Goal: Task Accomplishment & Management: Manage account settings

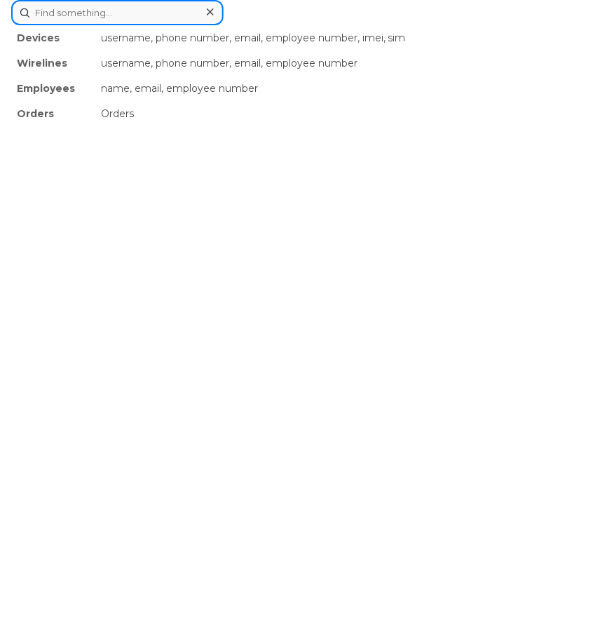
click at [260, 25] on div "Devices username, phone number, email, employee number, imei, sim Wirelines use…" at bounding box center [307, 12] width 592 height 25
paste input "8647834114"
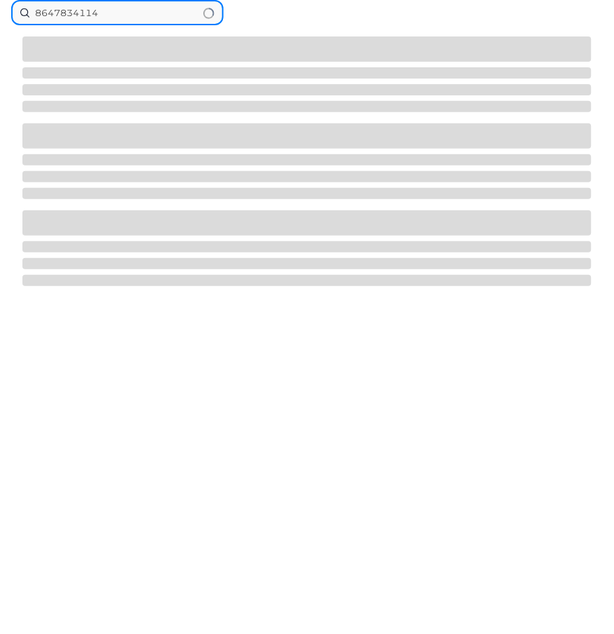
type input "8647834114"
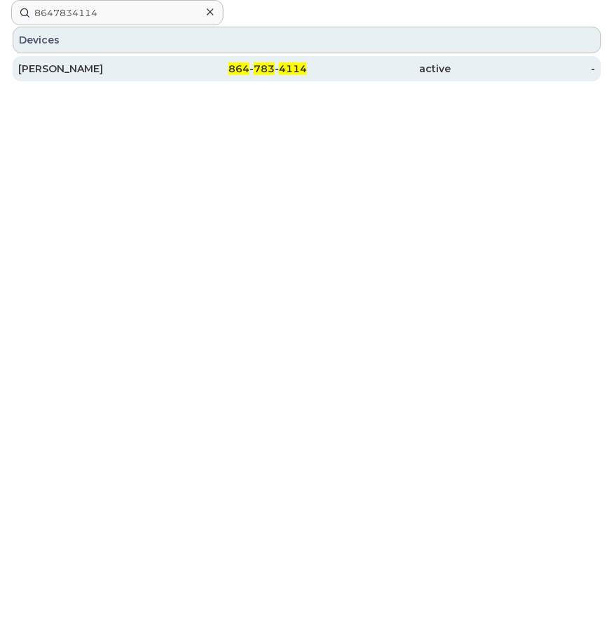
click at [279, 76] on div "864 - 783 - 4114" at bounding box center [235, 68] width 145 height 25
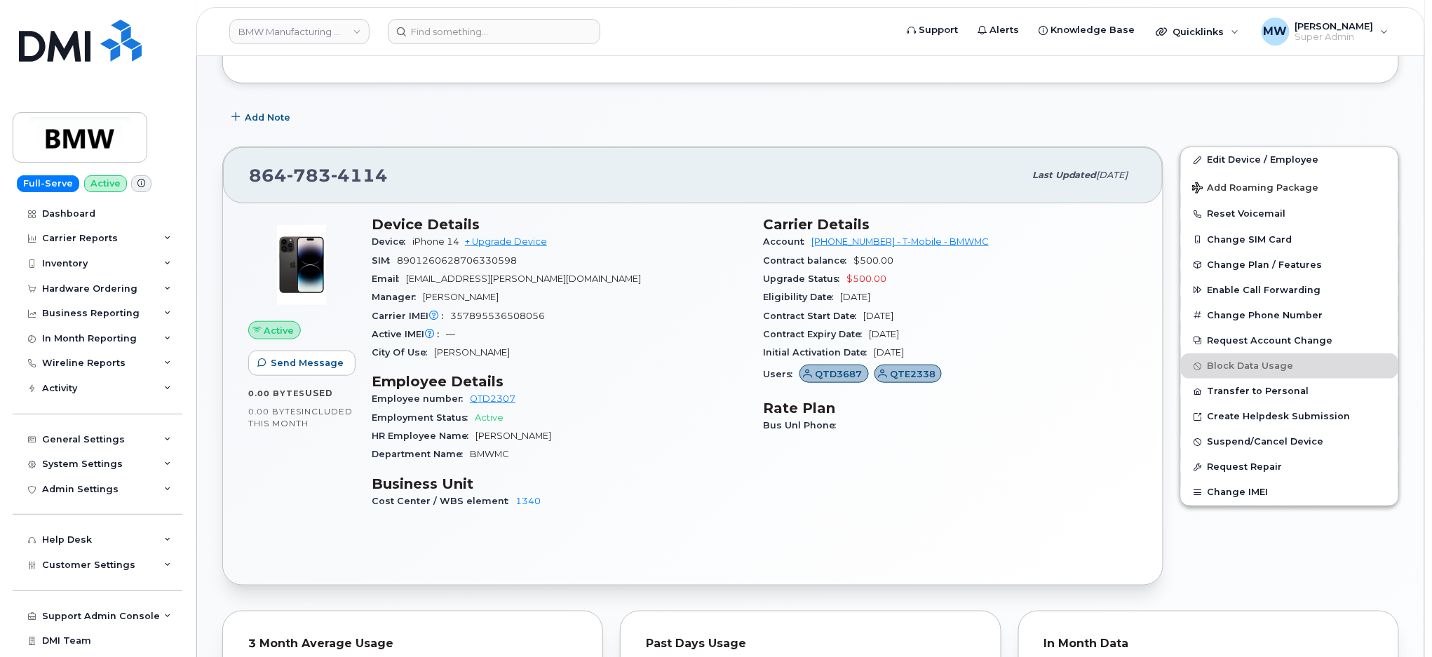
scroll to position [374, 0]
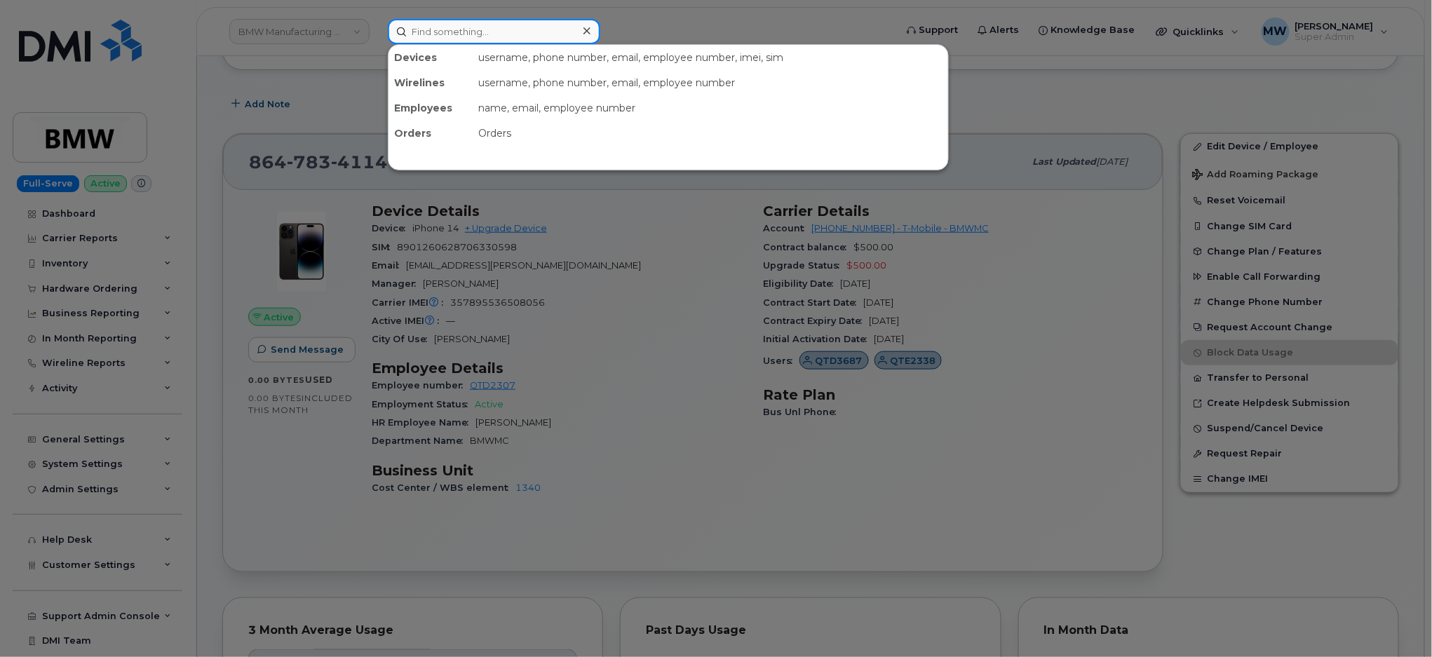
click at [478, 27] on input at bounding box center [494, 31] width 213 height 25
paste input "8643867707"
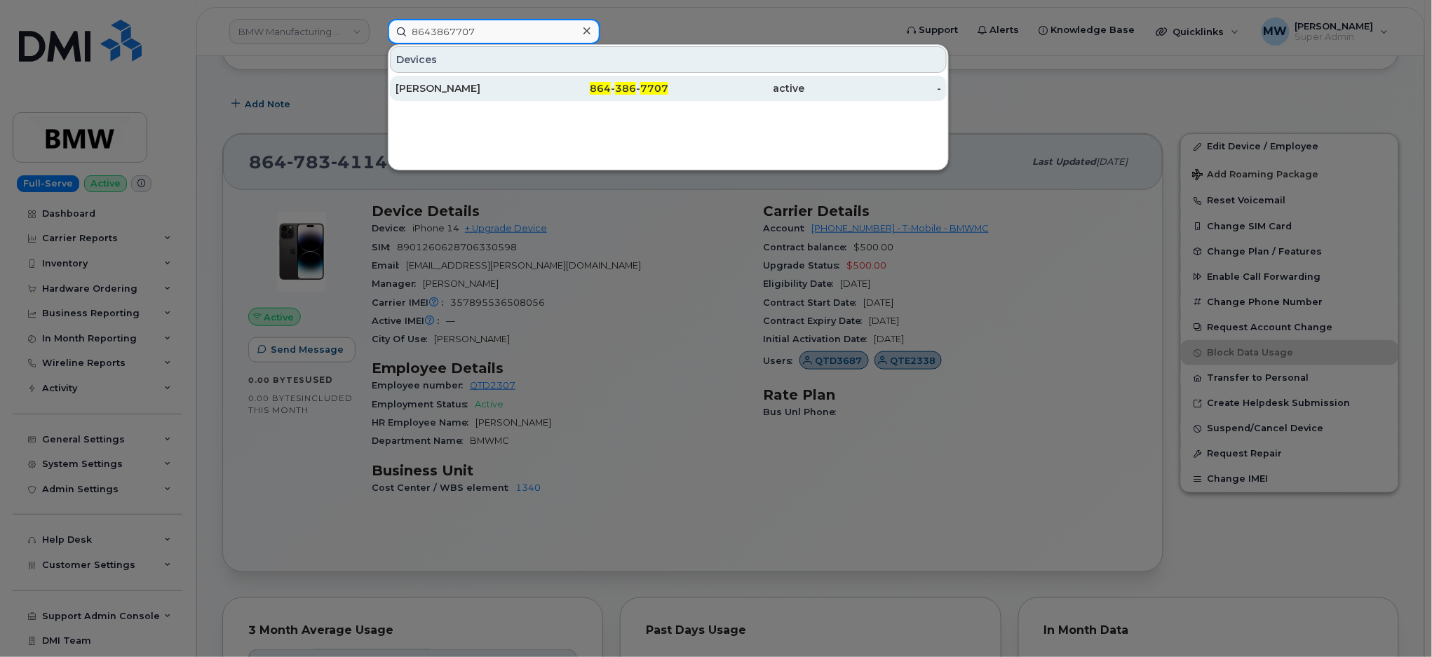
type input "8643867707"
click at [481, 91] on div "[PERSON_NAME]" at bounding box center [464, 88] width 137 height 14
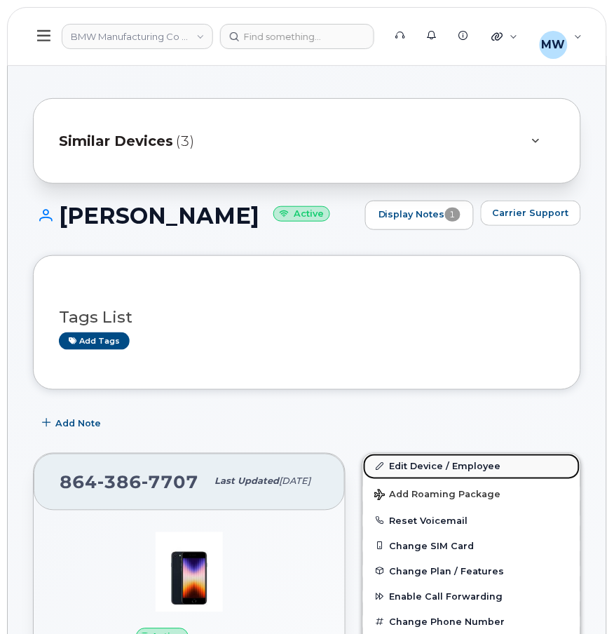
click at [419, 463] on link "Edit Device / Employee" at bounding box center [471, 466] width 217 height 25
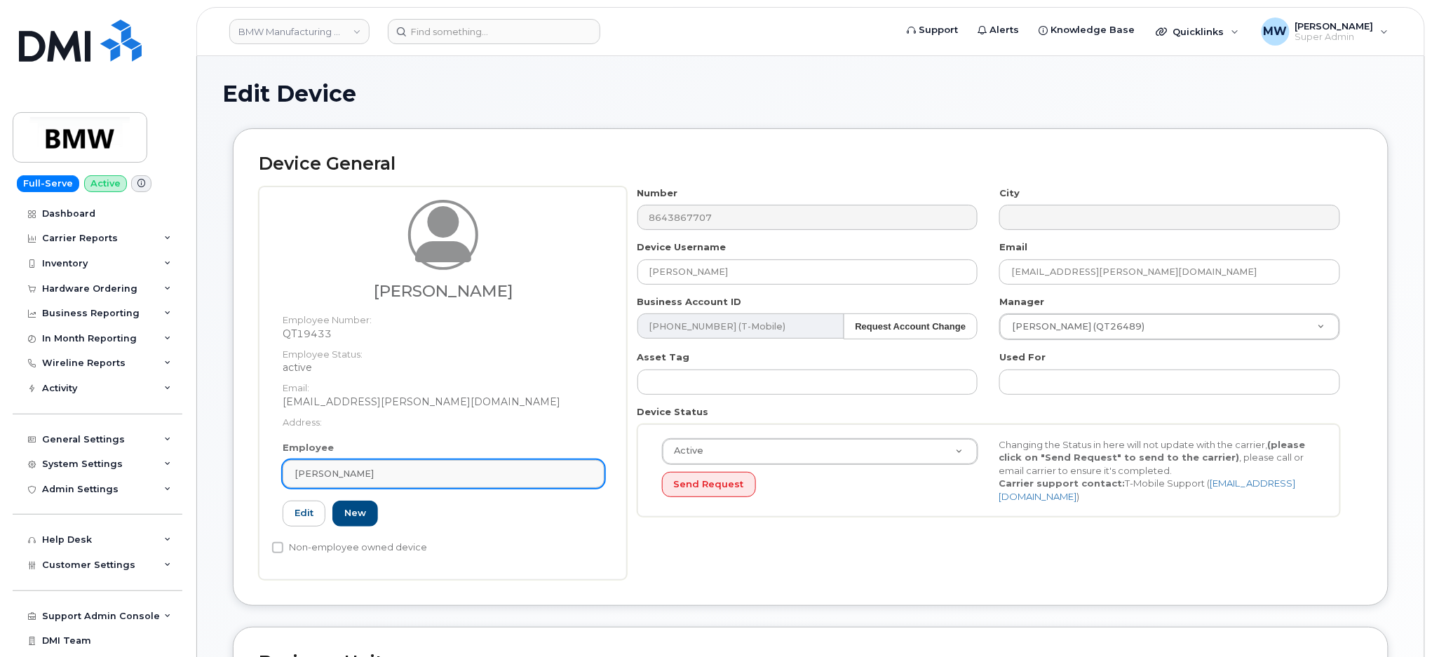
click at [384, 466] on link "Deron McGowan" at bounding box center [444, 474] width 322 height 28
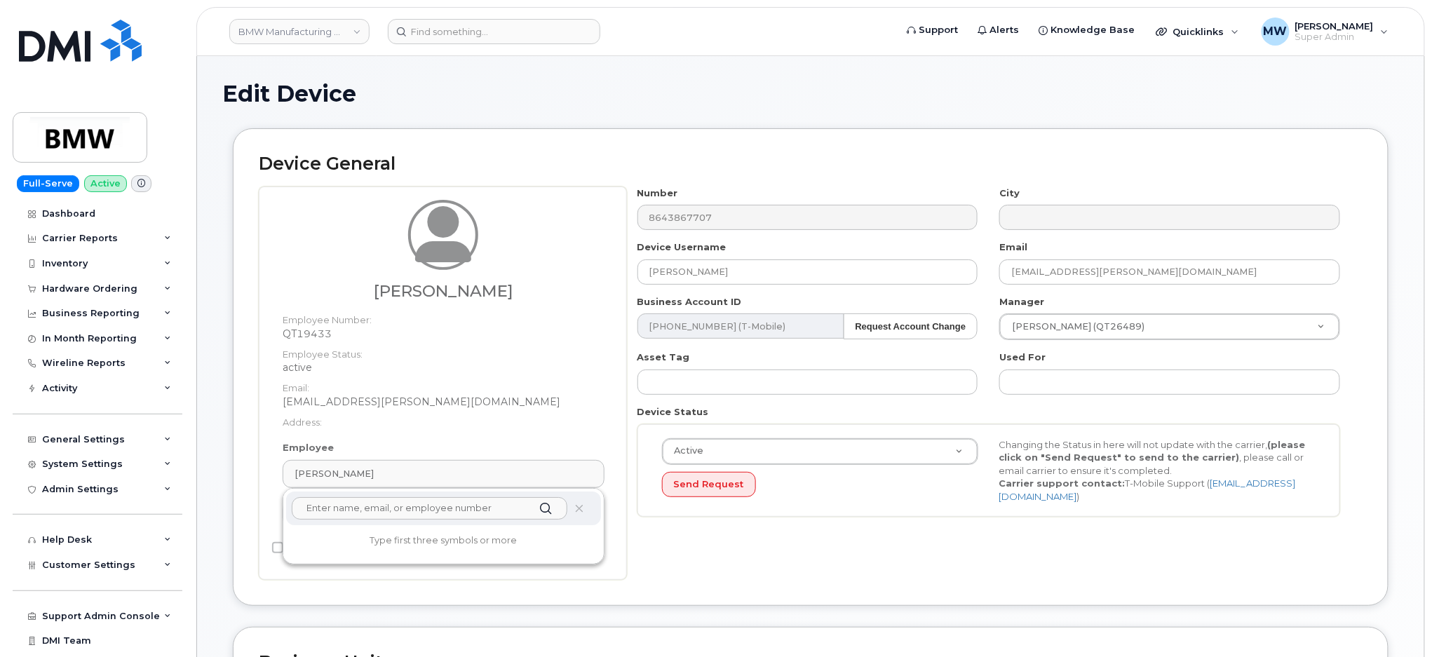
paste input "Tony Kennedy"
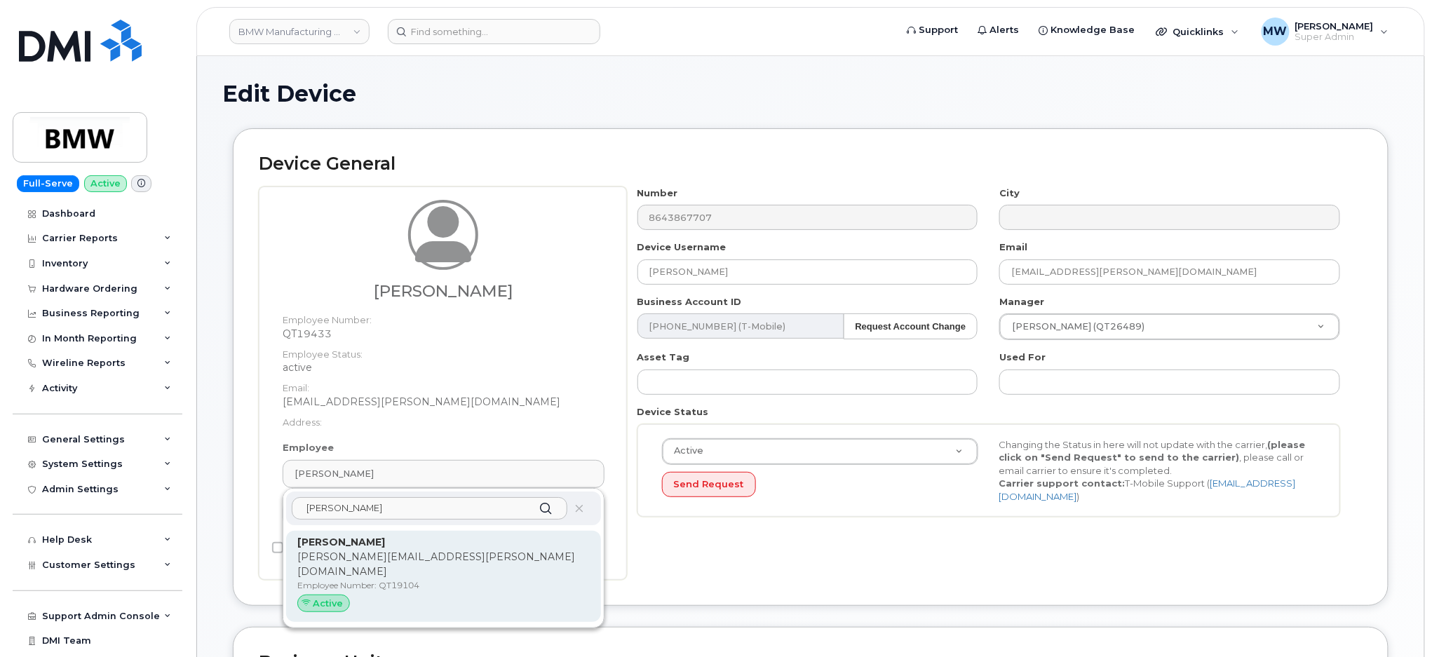
type input "Tony Kennedy"
click at [468, 538] on p "Tony Kennedy" at bounding box center [443, 542] width 293 height 15
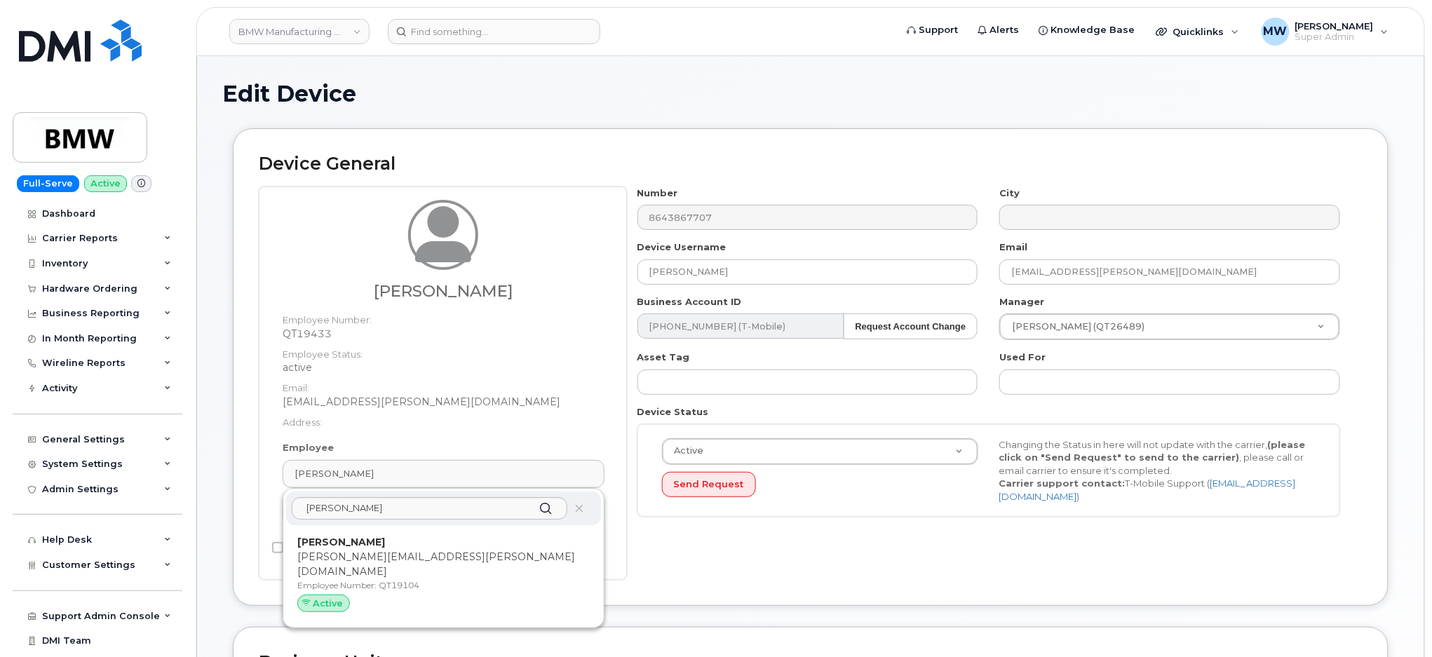
type input "QT19104"
type input "Tony Kennedy"
type input "tony.kennedy@bmwmc.com"
type input "14966964"
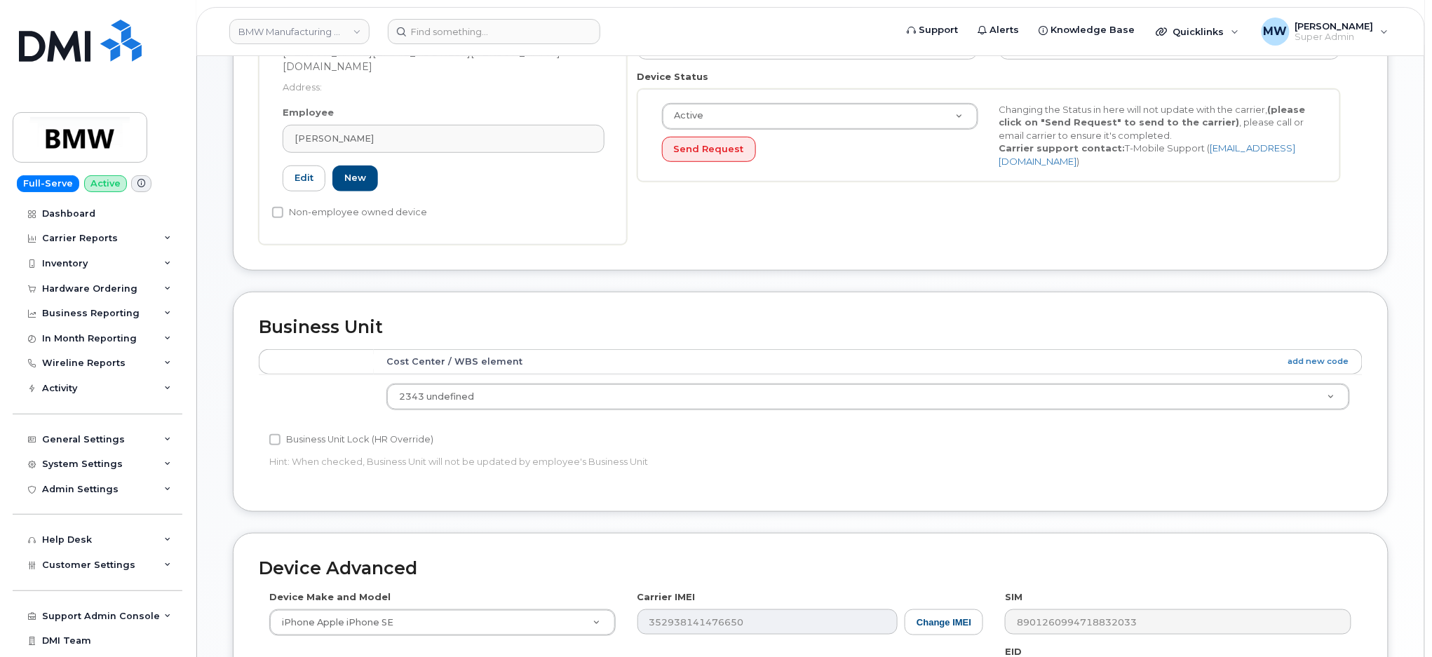
scroll to position [616, 0]
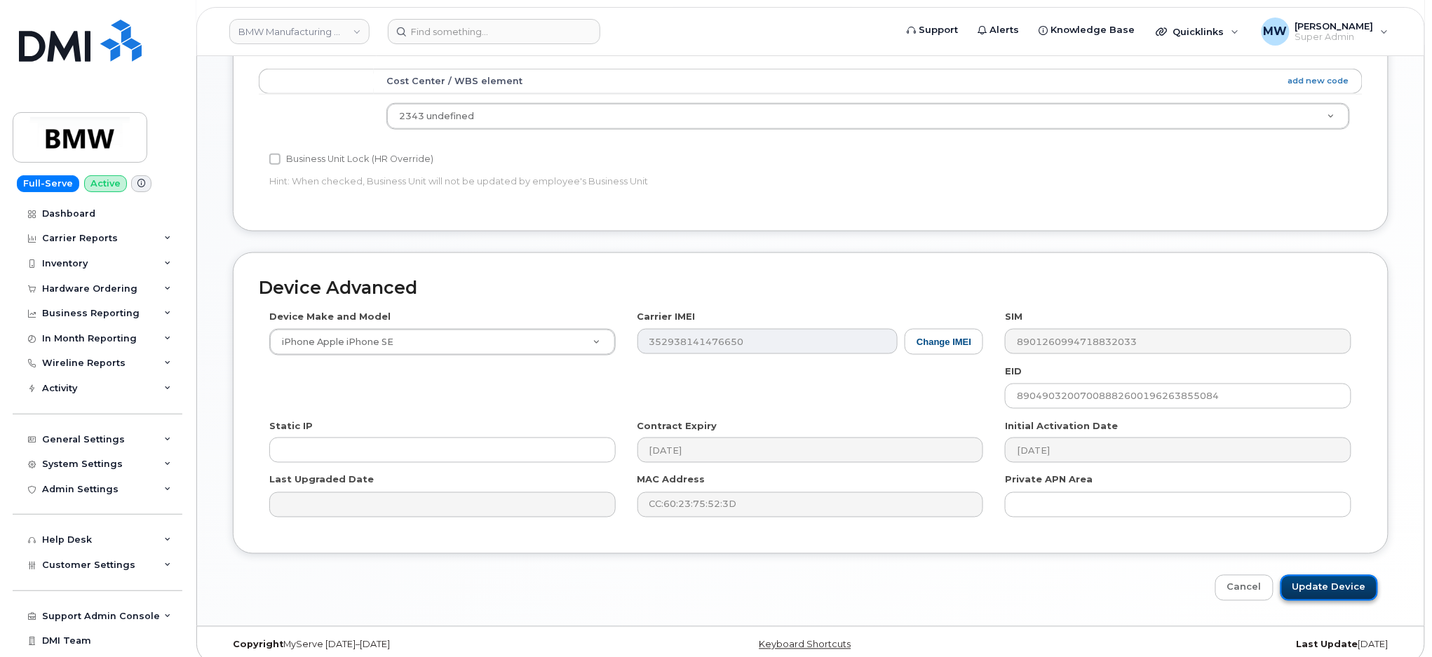
click at [614, 586] on input "Update Device" at bounding box center [1330, 588] width 98 height 26
type input "Saving..."
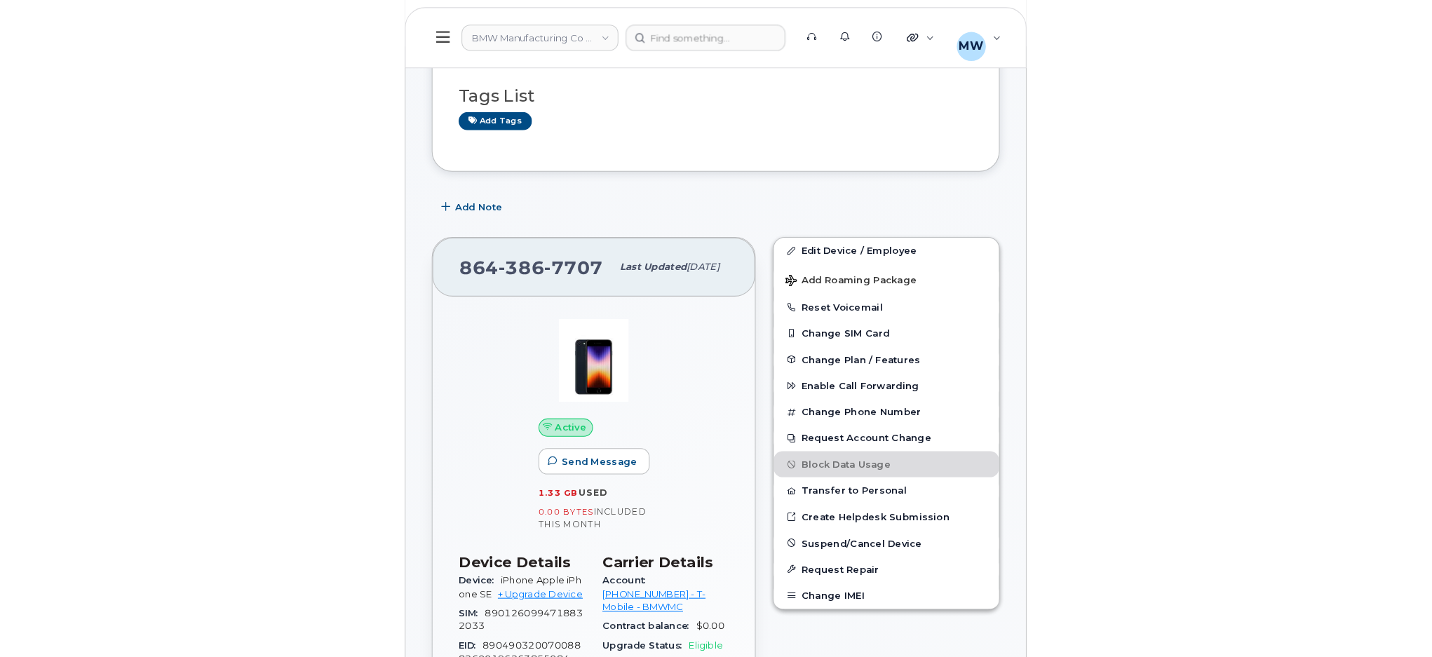
scroll to position [281, 0]
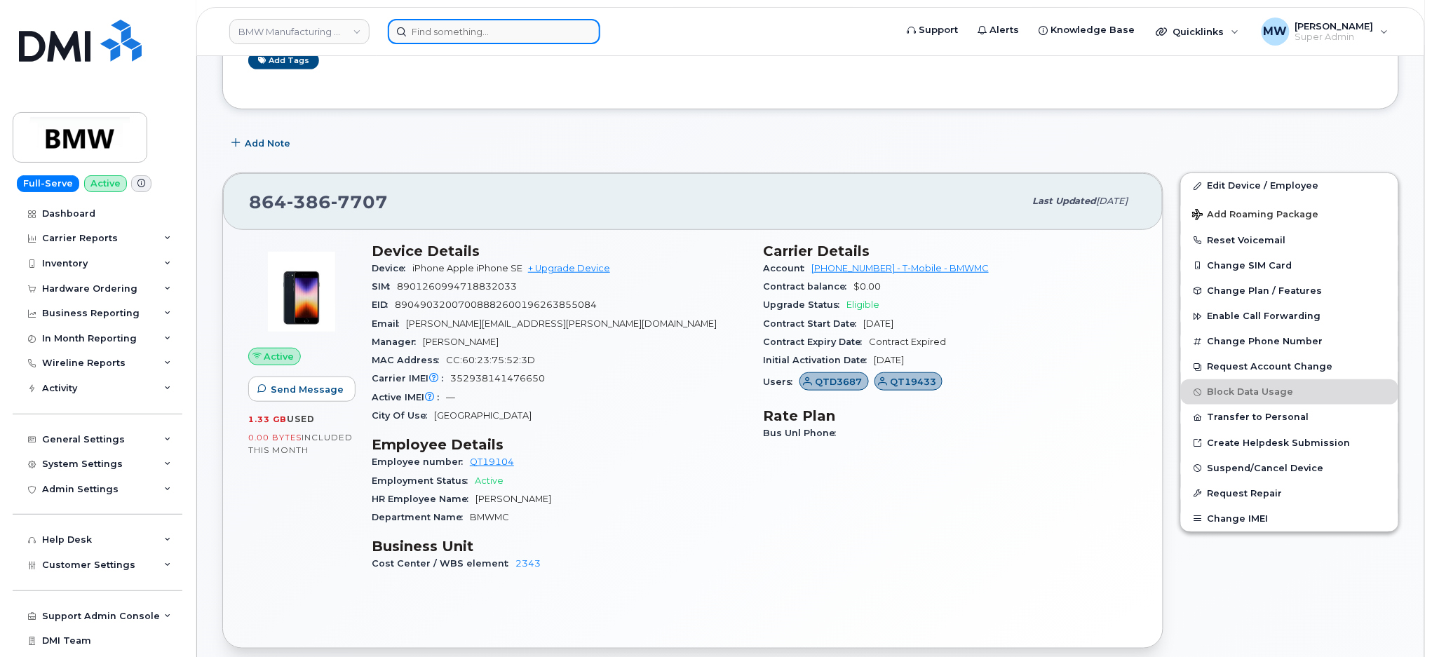
click at [501, 27] on input at bounding box center [494, 31] width 213 height 25
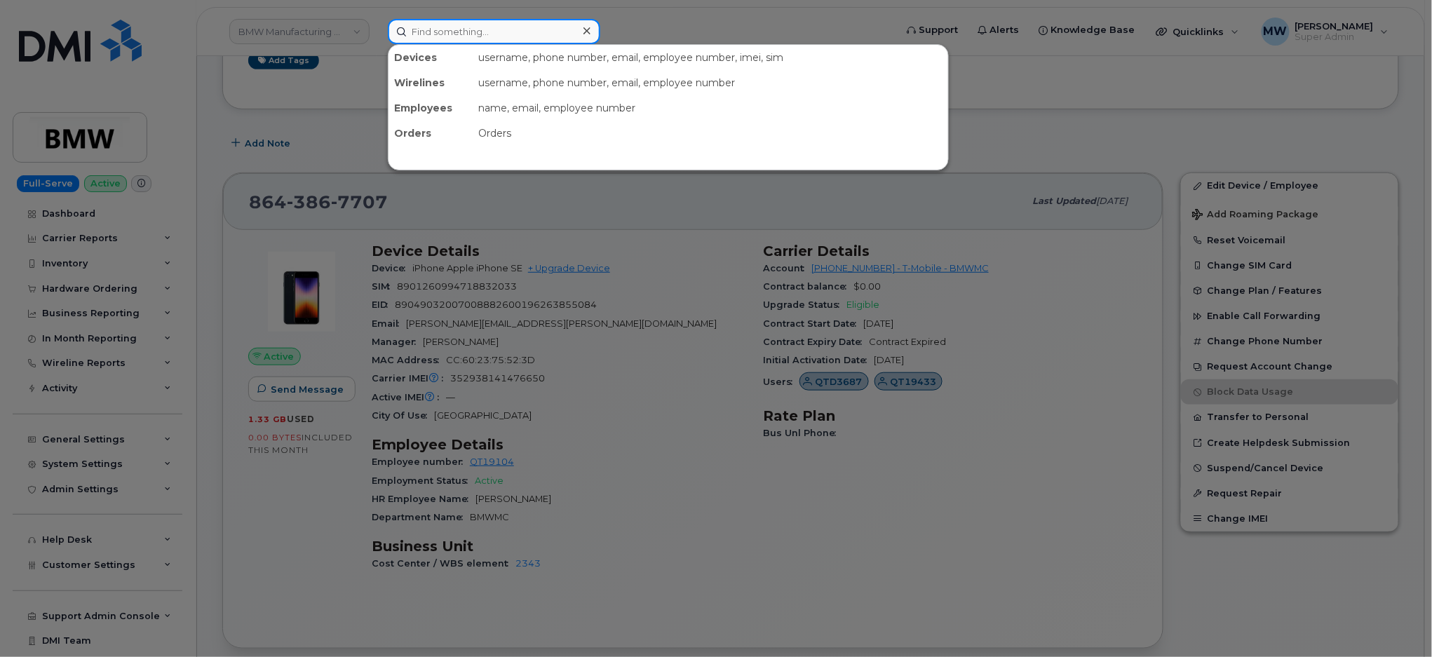
paste input "8647487252"
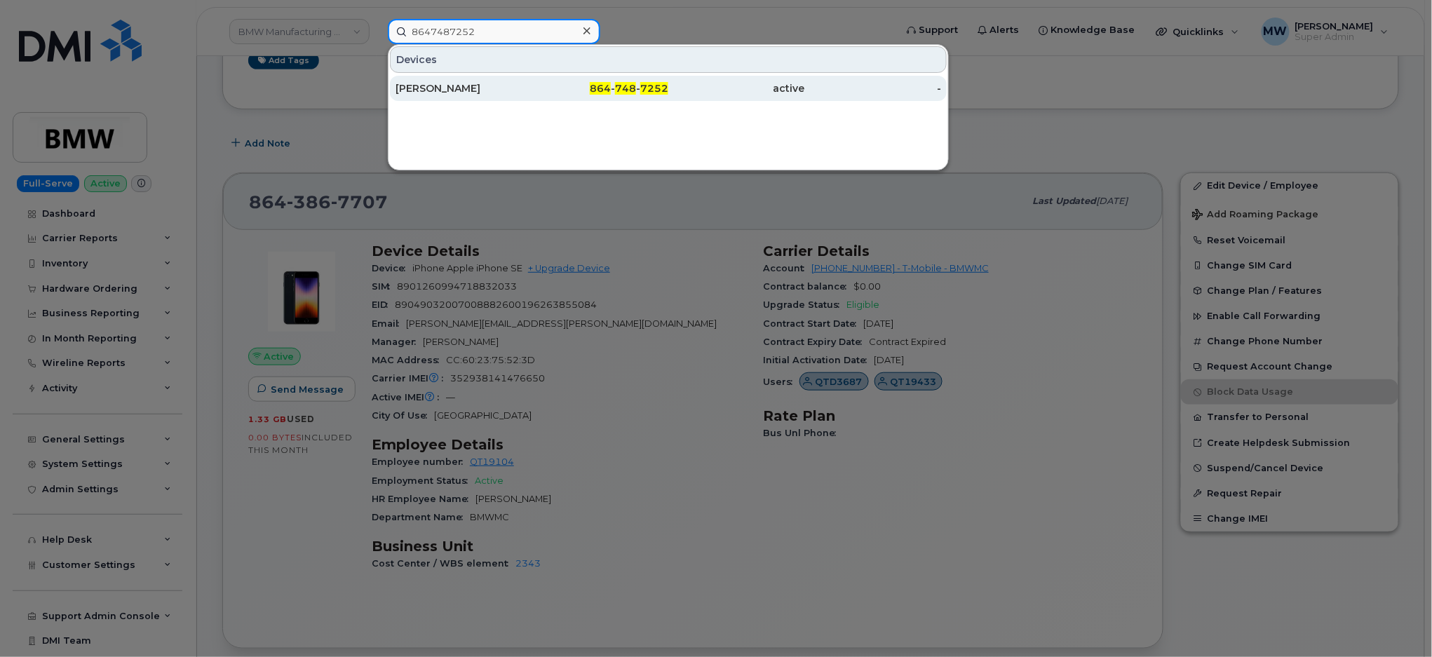
type input "8647487252"
click at [520, 87] on div "Noah Black" at bounding box center [464, 88] width 137 height 14
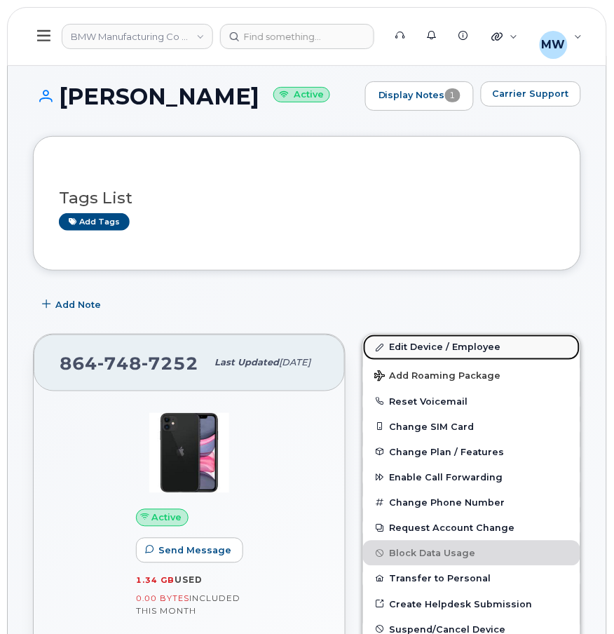
click at [441, 354] on link "Edit Device / Employee" at bounding box center [471, 347] width 217 height 25
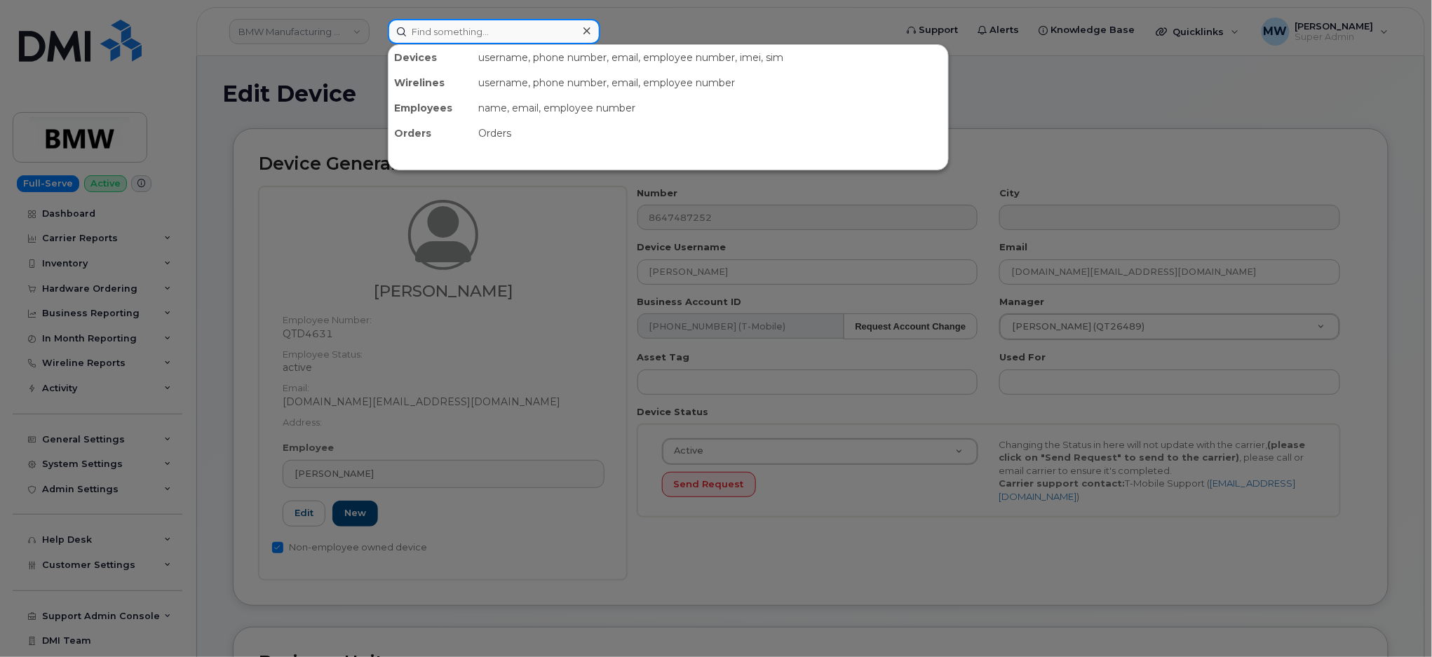
click at [478, 37] on input at bounding box center [494, 31] width 213 height 25
paste input "8645098290"
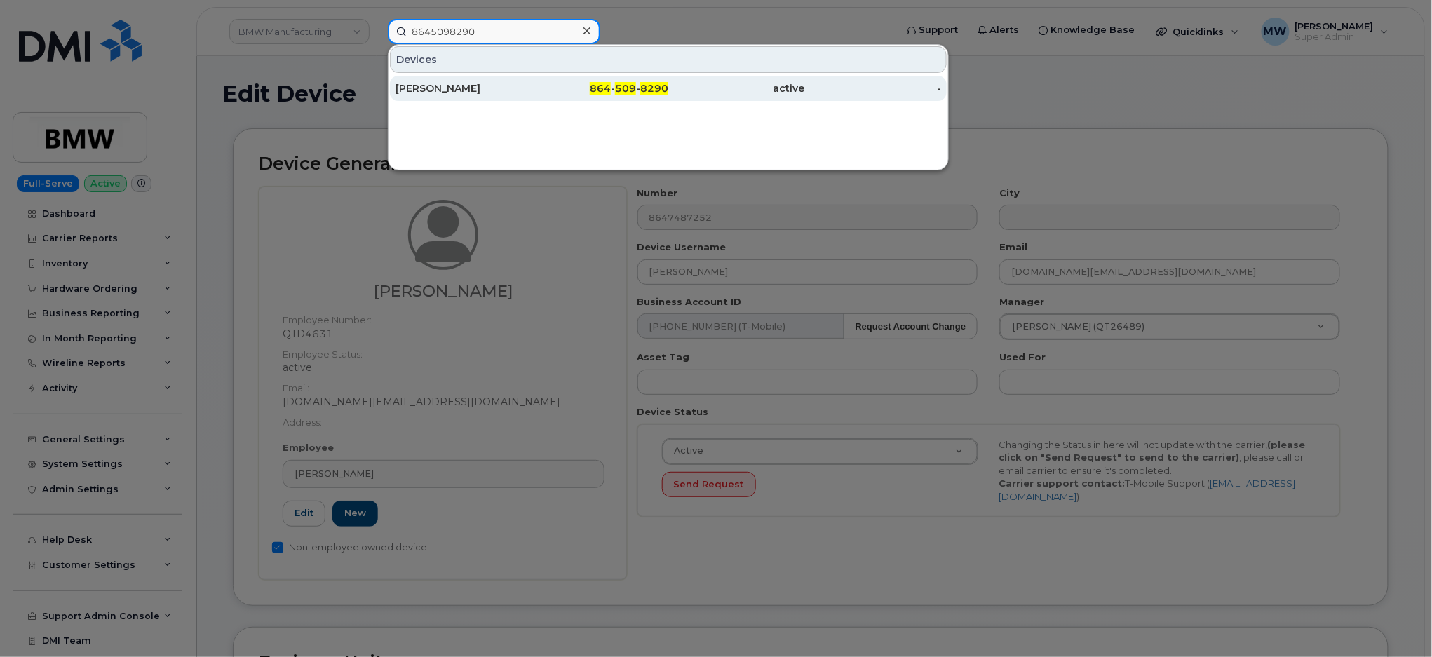
type input "8645098290"
click at [497, 87] on div "[PERSON_NAME]" at bounding box center [464, 88] width 137 height 14
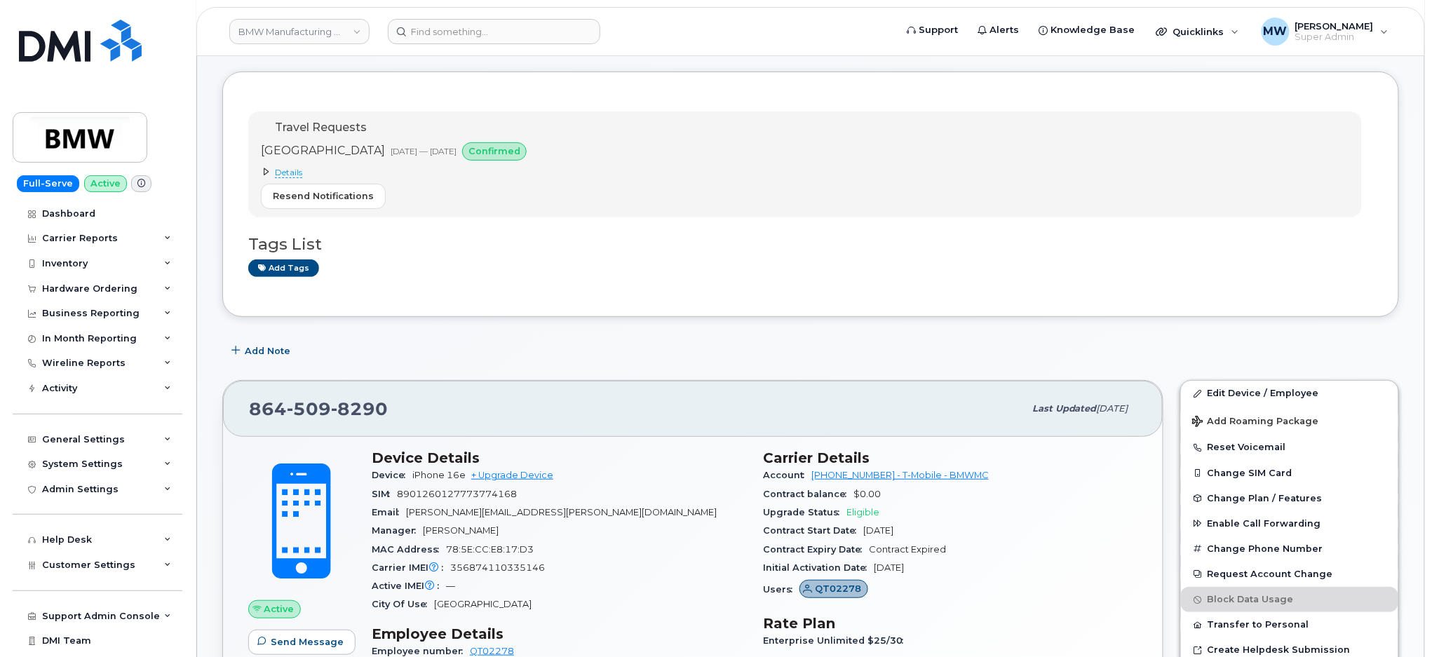
scroll to position [93, 0]
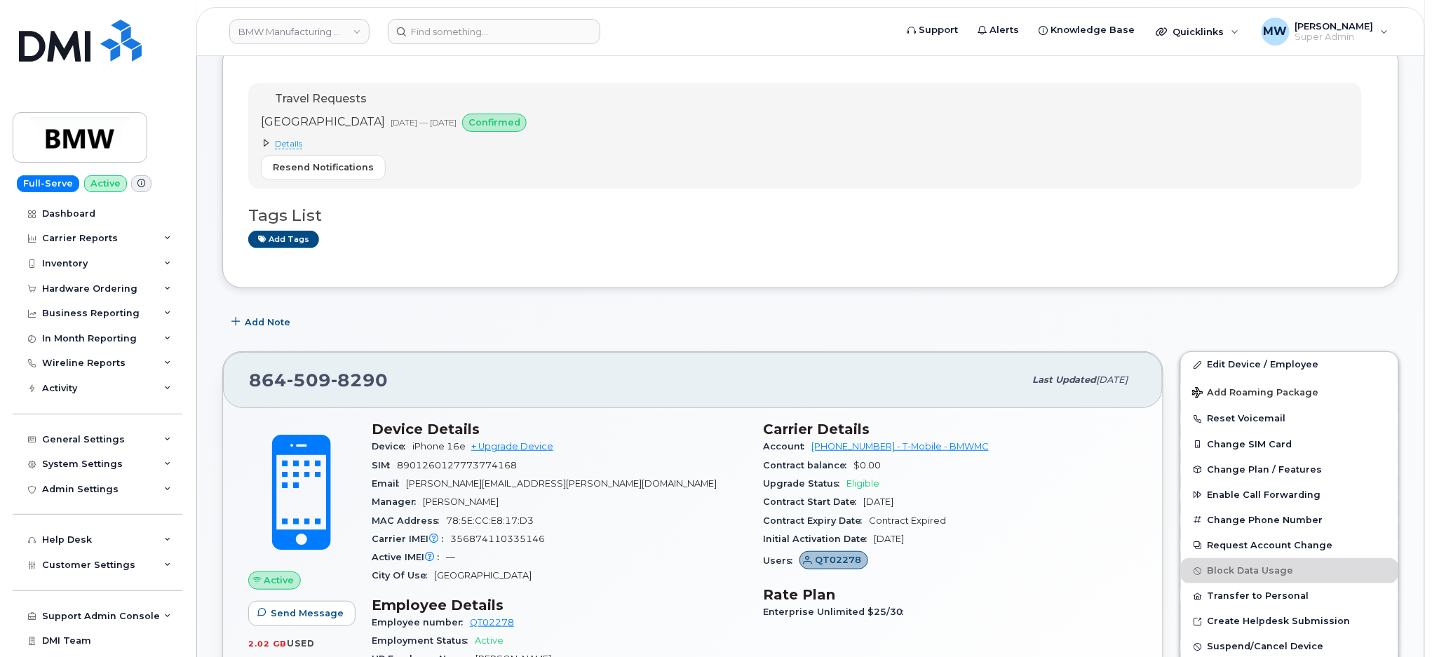
click at [469, 244] on div "Add tags" at bounding box center [805, 240] width 1114 height 18
click at [463, 31] on input at bounding box center [494, 31] width 213 height 25
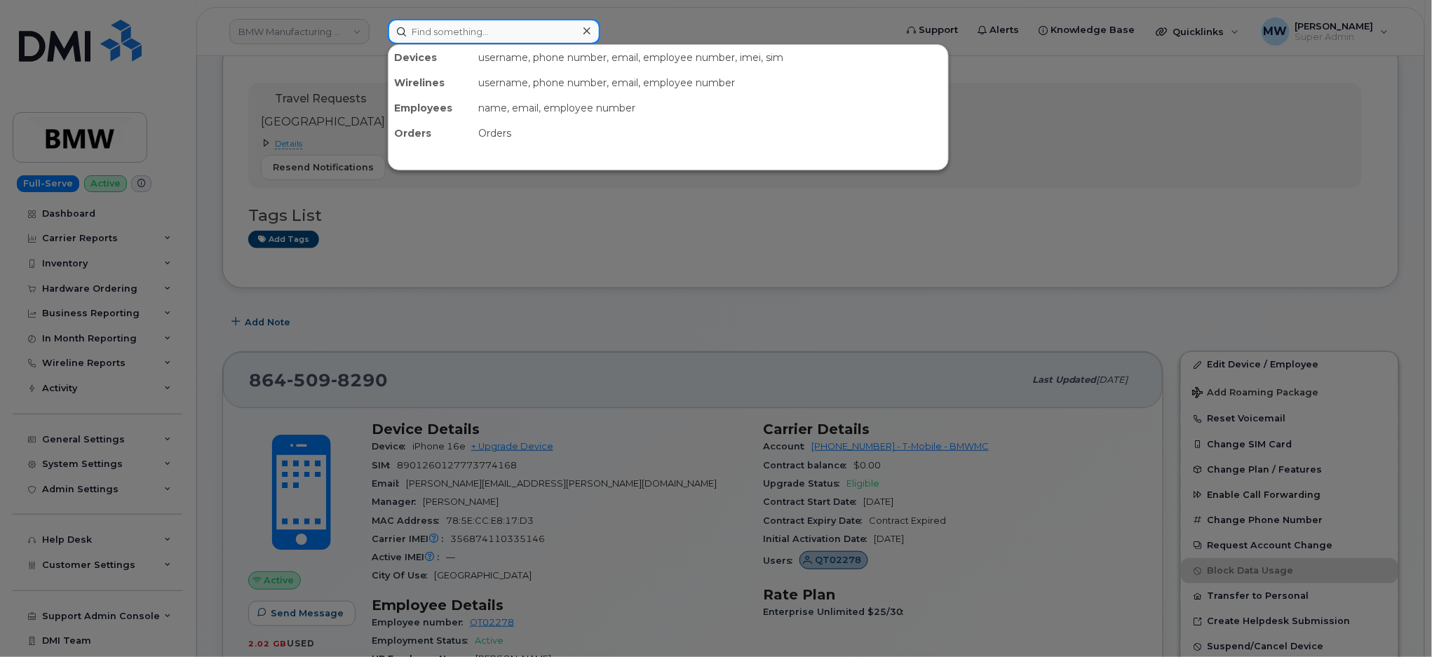
paste input "8649991966"
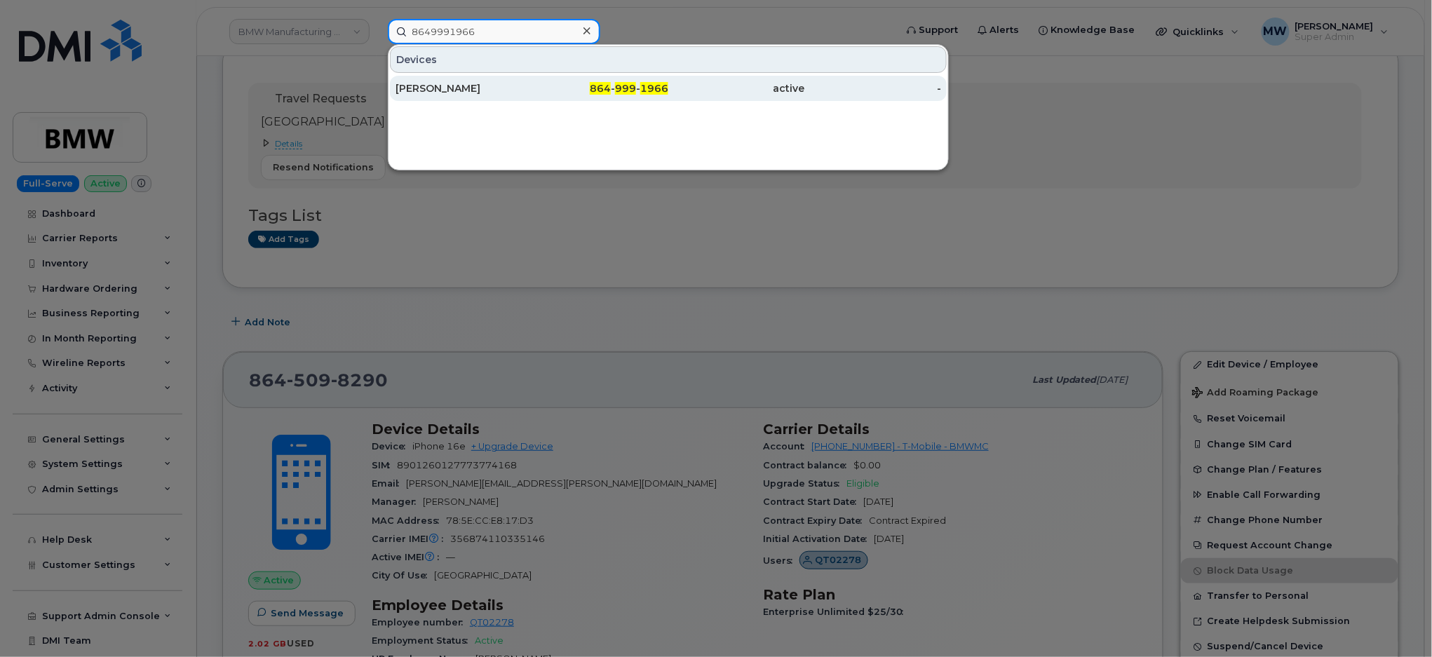
type input "8649991966"
click at [519, 78] on div "[PERSON_NAME]" at bounding box center [464, 88] width 137 height 25
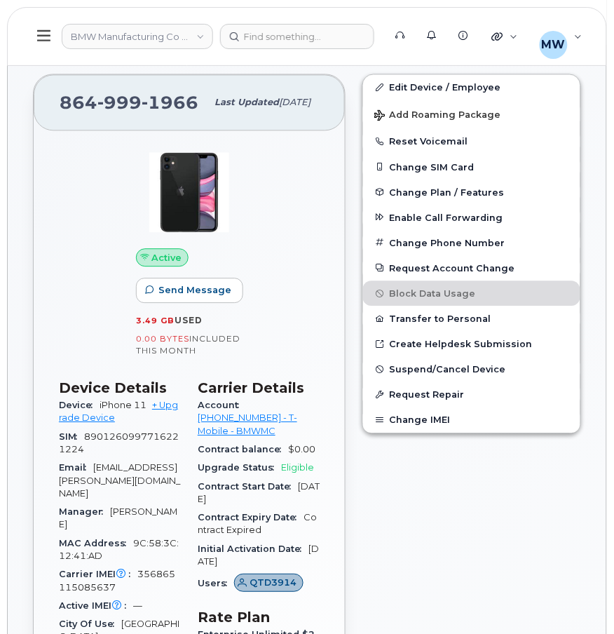
scroll to position [374, 0]
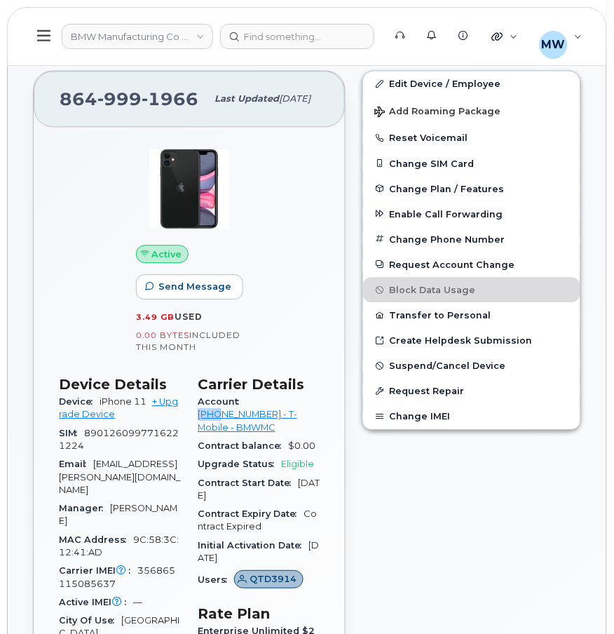
drag, startPoint x: 238, startPoint y: 415, endPoint x: 273, endPoint y: 420, distance: 35.4
click at [273, 420] on div "Account 972523090 - T-Mobile - BMWMC" at bounding box center [259, 416] width 122 height 44
click at [243, 368] on div "Active Send Message 3.49 GB  used 0.00 Bytes  included this month" at bounding box center [189, 250] width 123 height 236
drag, startPoint x: 245, startPoint y: 416, endPoint x: 301, endPoint y: 421, distance: 56.3
click at [301, 421] on div "Account 972523090 - T-Mobile - BMWMC" at bounding box center [259, 416] width 122 height 44
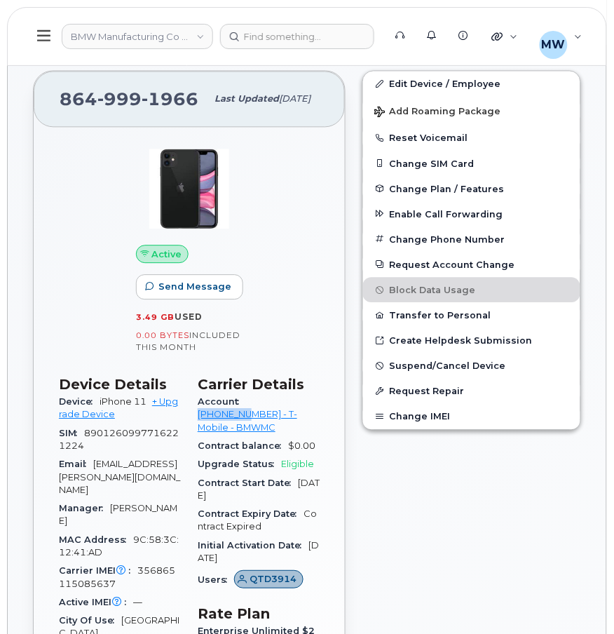
copy link "972523090"
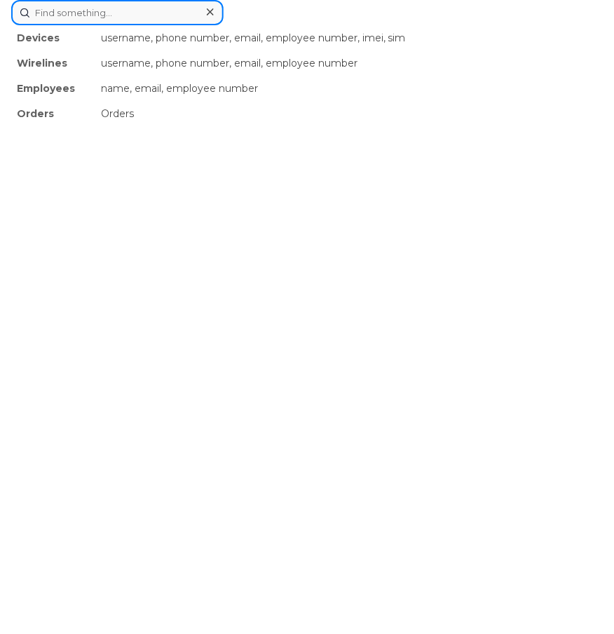
click at [339, 25] on div "Devices username, phone number, email, employee number, imei, sim Wirelines use…" at bounding box center [307, 12] width 592 height 25
paste input "8646313546"
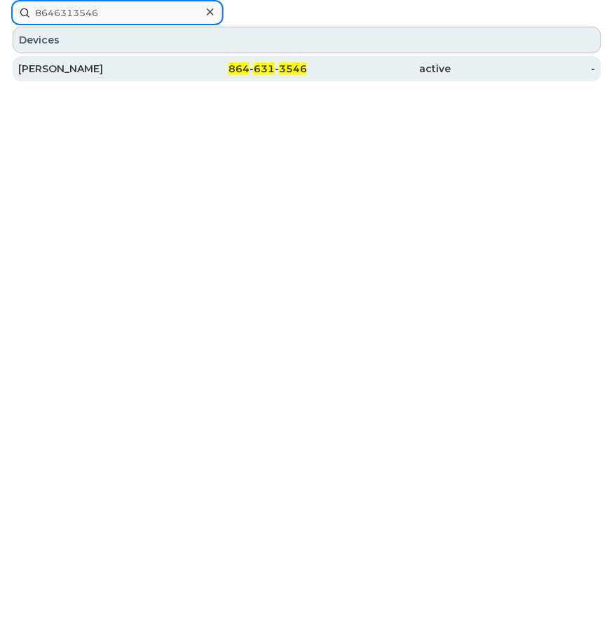
type input "8646313546"
click at [79, 63] on div "Matthias Ackermann" at bounding box center [90, 69] width 145 height 14
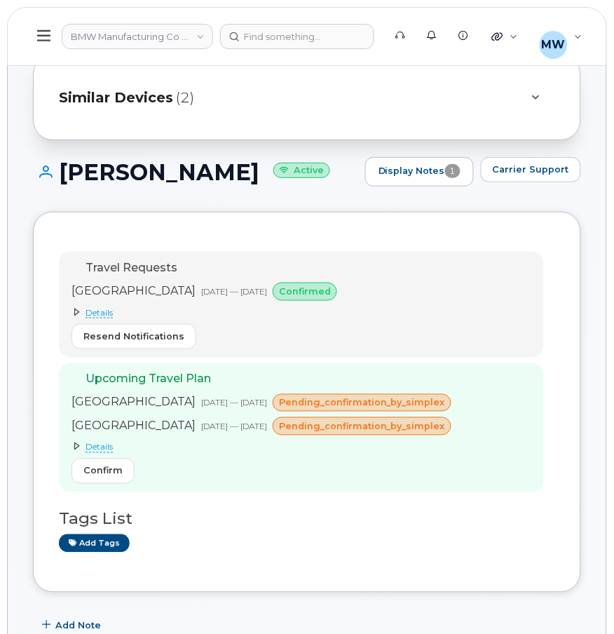
scroll to position [45, 0]
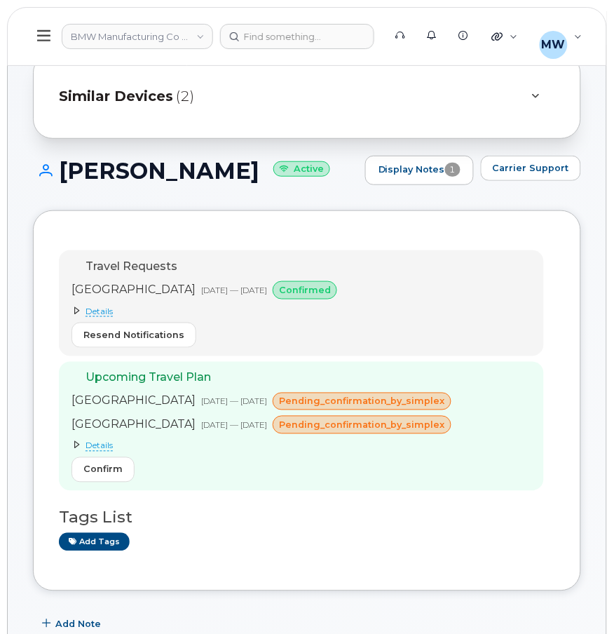
click at [196, 210] on div "[PERSON_NAME] Active Display Notes 1 Carrier Support" at bounding box center [307, 183] width 549 height 55
drag, startPoint x: 194, startPoint y: 194, endPoint x: 56, endPoint y: 183, distance: 137.9
click at [56, 183] on h1 "[PERSON_NAME] Active" at bounding box center [195, 171] width 325 height 25
drag, startPoint x: 62, startPoint y: 166, endPoint x: 208, endPoint y: 199, distance: 148.9
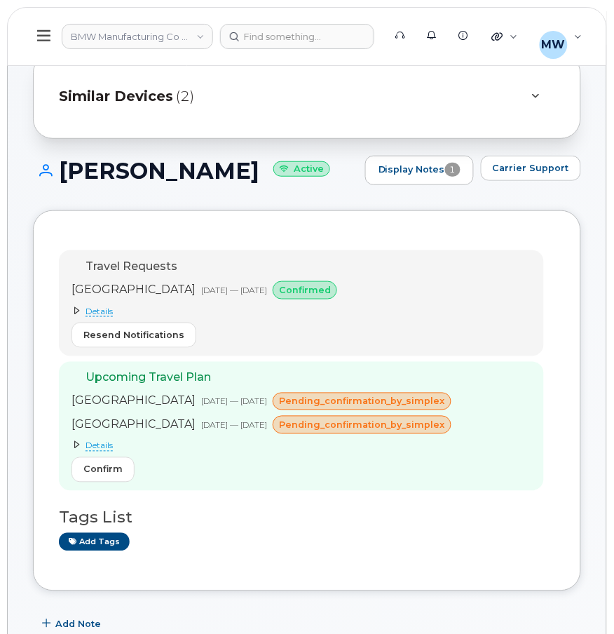
drag, startPoint x: 208, startPoint y: 199, endPoint x: 210, endPoint y: 155, distance: 43.5
click at [210, 159] on h1 "Matthias Ackermann Active" at bounding box center [195, 171] width 325 height 25
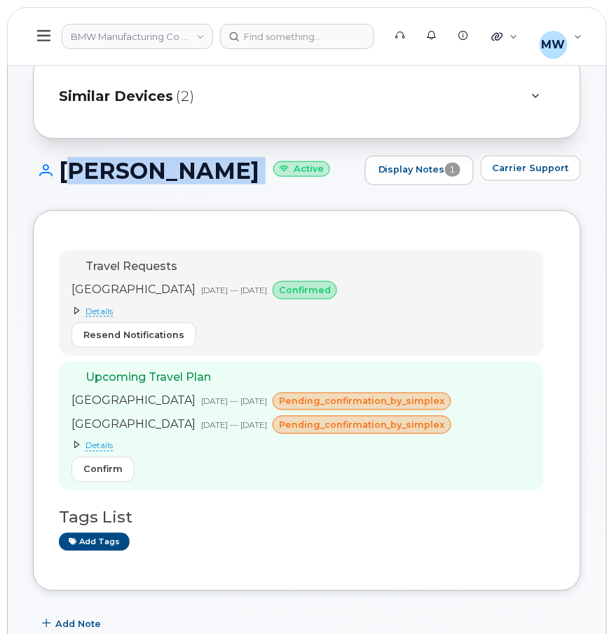
click at [210, 159] on h1 "Matthias Ackermann Active" at bounding box center [195, 171] width 325 height 25
copy h1 "[PERSON_NAME]"
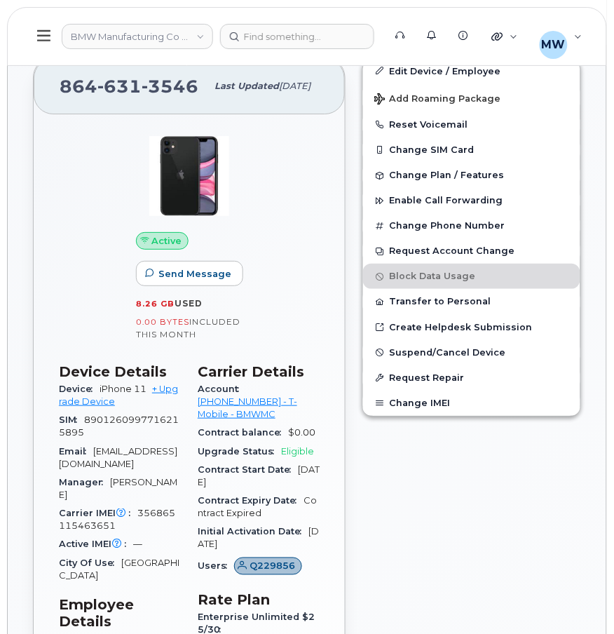
scroll to position [640, 0]
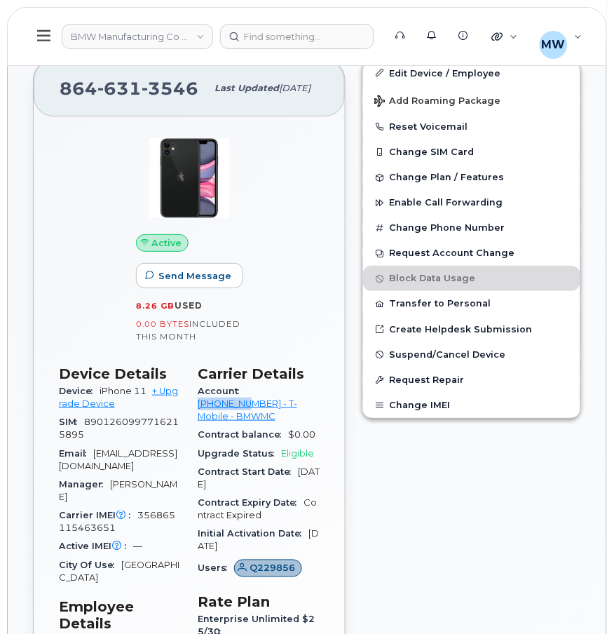
drag, startPoint x: 246, startPoint y: 422, endPoint x: 303, endPoint y: 428, distance: 57.8
click at [303, 426] on div "Account [PHONE_NUMBER] - T-Mobile - BMWMC" at bounding box center [259, 404] width 122 height 44
copy link "972523090"
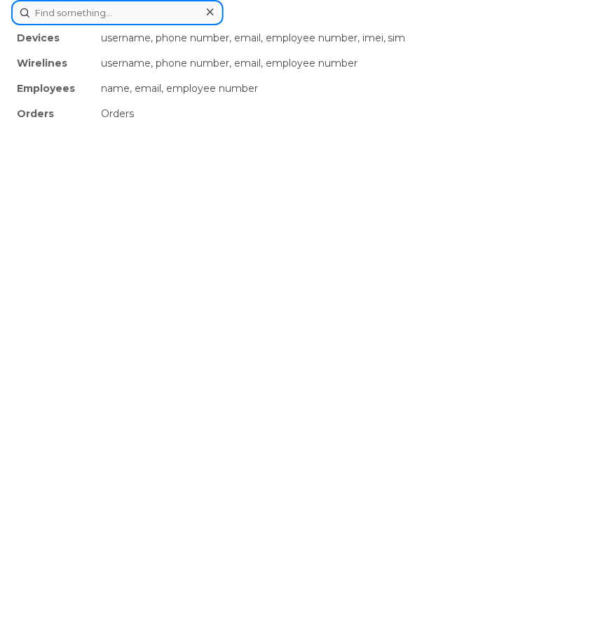
click at [274, 25] on div "Devices username, phone number, email, employee number, imei, sim Wirelines use…" at bounding box center [307, 12] width 592 height 25
paste input "8645174770"
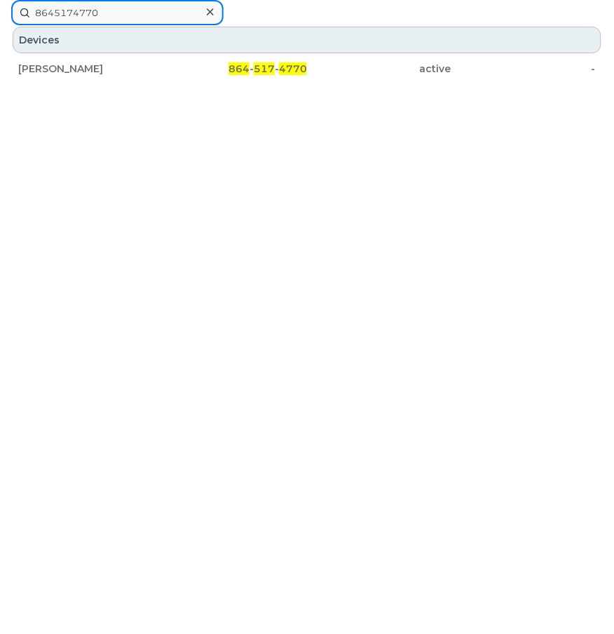
type input "8645174770"
click at [251, 76] on div "864 - 517 - 4770" at bounding box center [235, 68] width 145 height 25
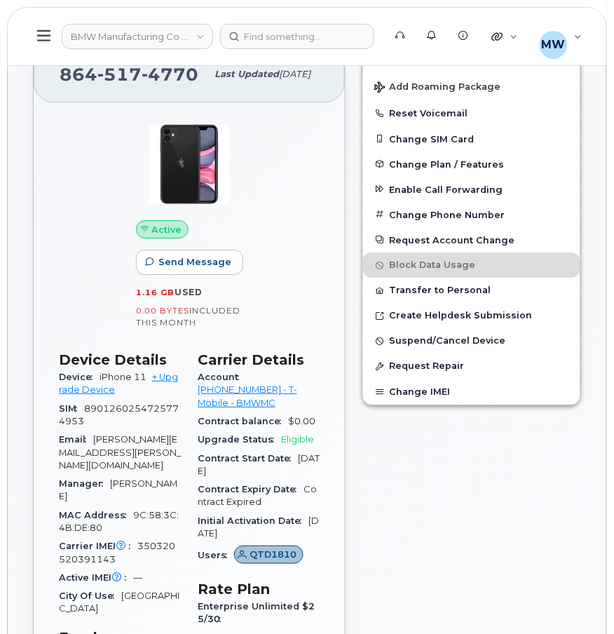
scroll to position [519, 0]
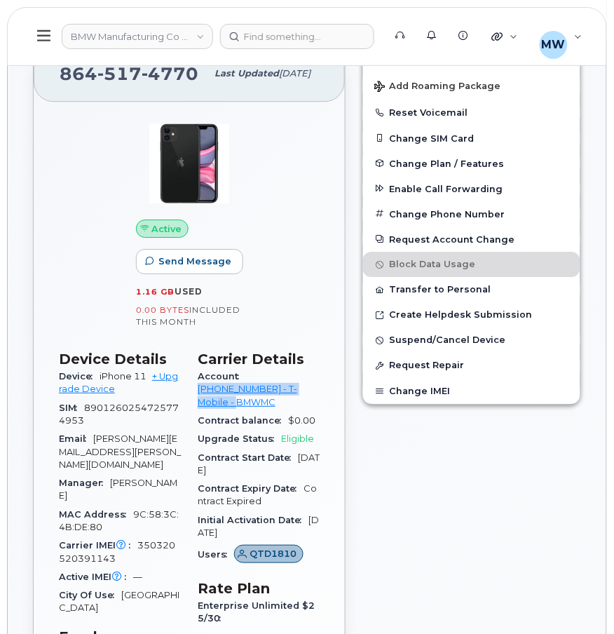
drag, startPoint x: 243, startPoint y: 387, endPoint x: 307, endPoint y: 398, distance: 64.1
click at [307, 398] on div "Account 972523090 - T-Mobile - BMWMC" at bounding box center [259, 390] width 122 height 44
drag, startPoint x: 315, startPoint y: 331, endPoint x: 274, endPoint y: 304, distance: 49.0
click at [274, 304] on div "Active Send Message 1.16 GB  used 0.00 Bytes  included this month Device Detail…" at bounding box center [190, 486] width 278 height 760
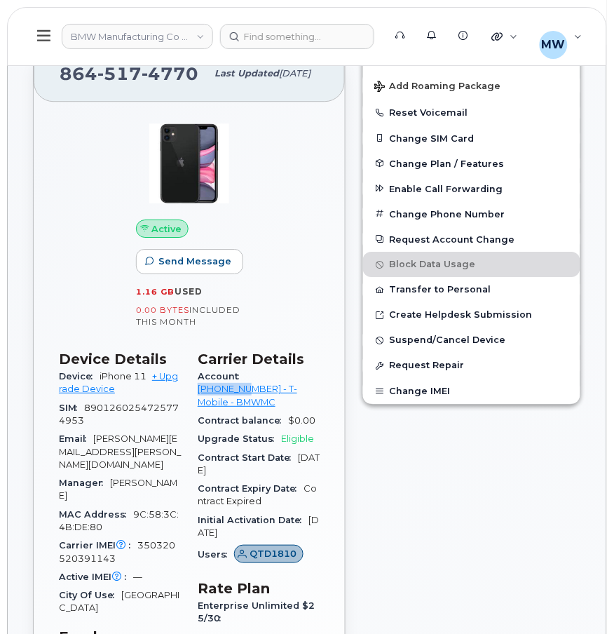
drag, startPoint x: 244, startPoint y: 388, endPoint x: 301, endPoint y: 391, distance: 56.9
click at [301, 391] on div "Account 972523090 - T-Mobile - BMWMC" at bounding box center [259, 390] width 122 height 44
copy link "972523090"
click at [307, 36] on div at bounding box center [297, 36] width 154 height 25
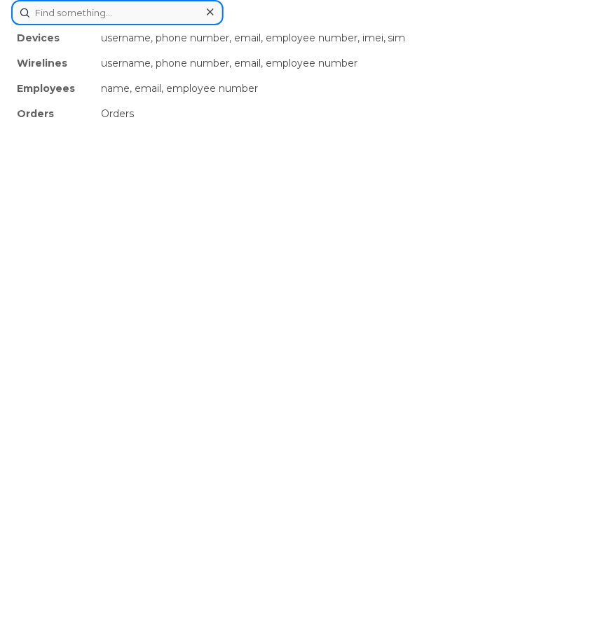
paste input "419-357-9925"
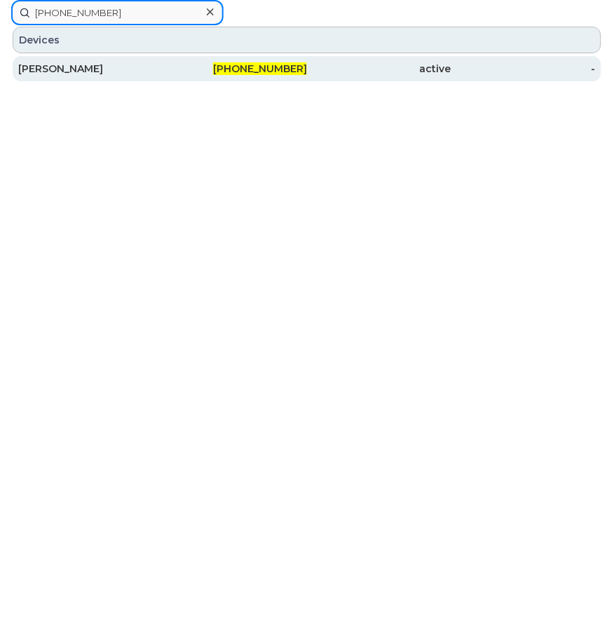
type input "419-357-9925"
click at [200, 68] on div "419-357-9925" at bounding box center [235, 69] width 145 height 14
